Goal: Information Seeking & Learning: Learn about a topic

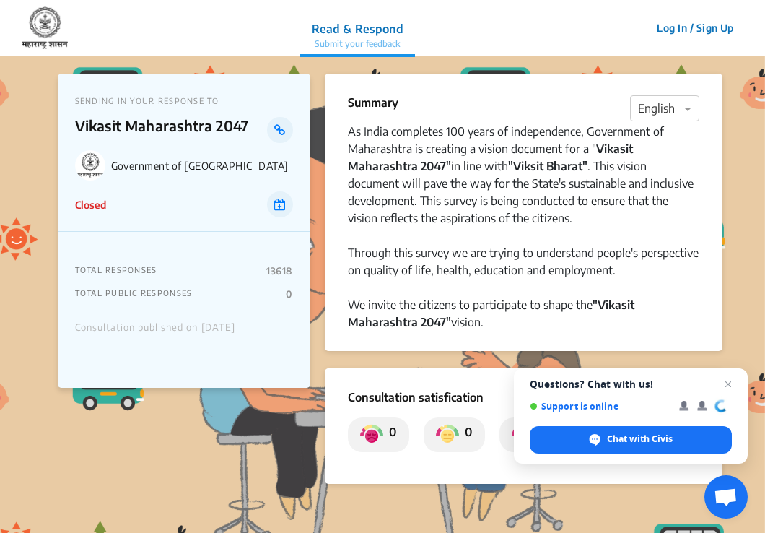
click at [150, 236] on div at bounding box center [184, 243] width 253 height 22
click at [728, 385] on span "Open chat" at bounding box center [729, 384] width 18 height 18
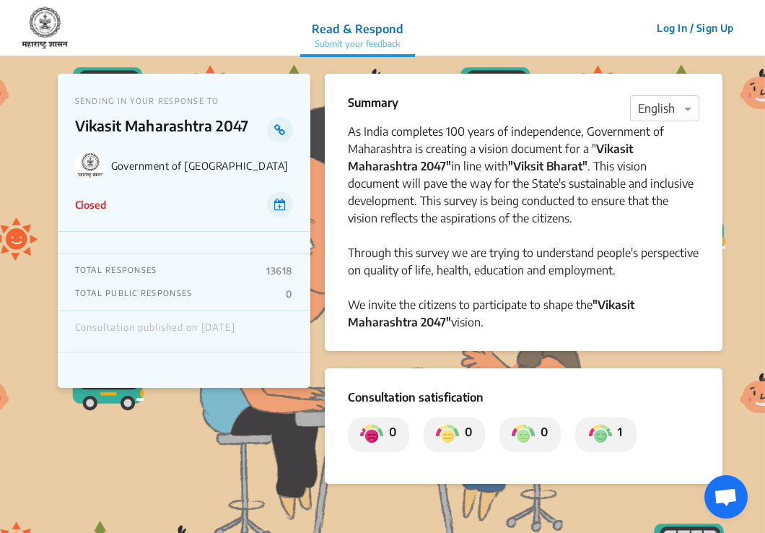
click at [728, 385] on app-consultation-profile "SENDING IN YOUR RESPONSE TO [PERSON_NAME] [GEOGRAPHIC_DATA] 2047 Government of …" at bounding box center [382, 471] width 765 height 830
click at [310, 423] on div "SENDING IN YOUR RESPONSE TO [PERSON_NAME] [GEOGRAPHIC_DATA] 2047 Government of …" at bounding box center [383, 294] width 650 height 477
click at [406, 325] on strong ""Vikasit Maharashtra 2047"" at bounding box center [491, 313] width 287 height 32
click at [105, 165] on div "Government of [GEOGRAPHIC_DATA]" at bounding box center [184, 165] width 218 height 30
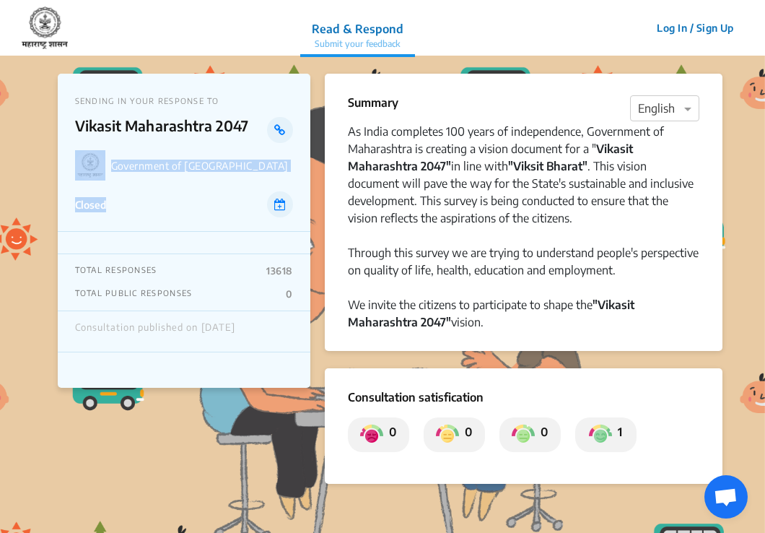
drag, startPoint x: 105, startPoint y: 165, endPoint x: 240, endPoint y: 203, distance: 140.3
click at [240, 203] on div "SENDING IN YOUR RESPONSE TO [PERSON_NAME] [GEOGRAPHIC_DATA] 2047 Government of …" at bounding box center [184, 153] width 253 height 158
click at [240, 203] on div "Closed" at bounding box center [184, 204] width 218 height 26
click at [92, 209] on p "Closed" at bounding box center [90, 204] width 31 height 15
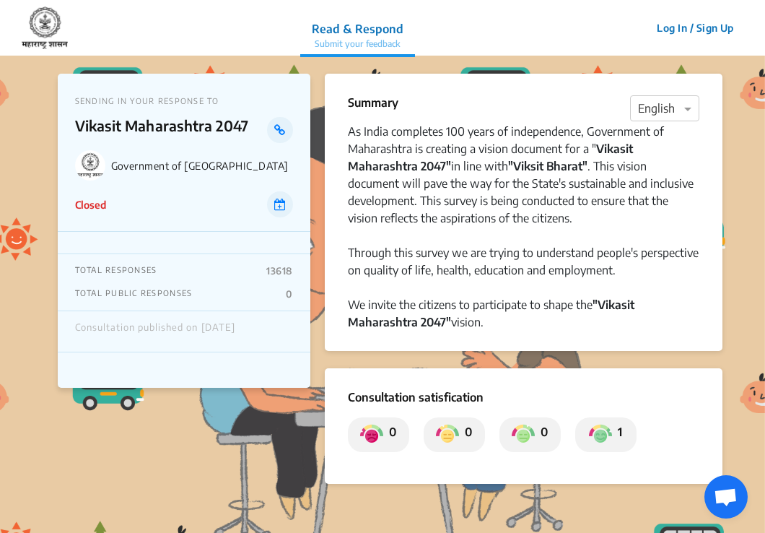
click at [92, 209] on p "Closed" at bounding box center [90, 204] width 31 height 15
click at [203, 337] on div "Consultation published on [DATE]" at bounding box center [155, 331] width 160 height 19
click at [277, 206] on icon at bounding box center [280, 205] width 12 height 12
